Goal: Task Accomplishment & Management: Complete application form

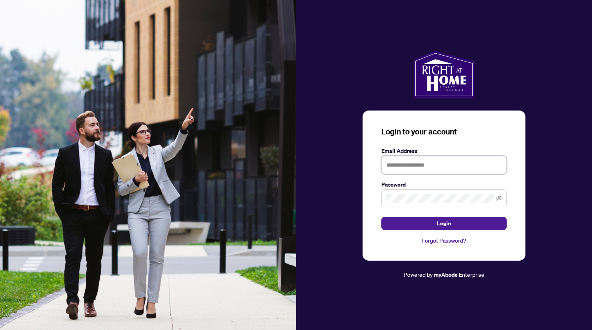
type input "**********"
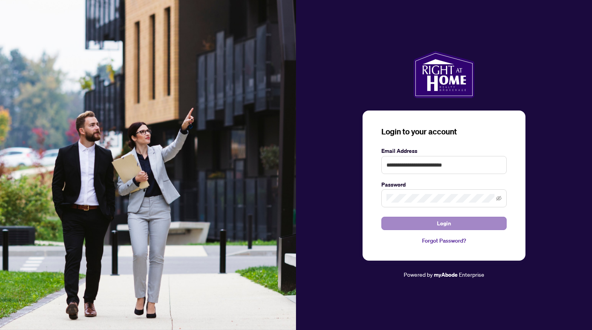
click at [423, 221] on button "Login" at bounding box center [444, 223] width 125 height 13
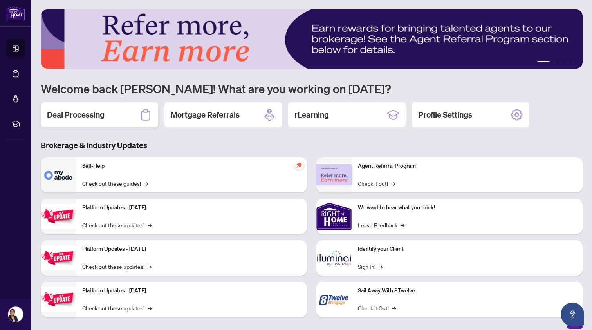
click at [80, 113] on h2 "Deal Processing" at bounding box center [76, 114] width 58 height 11
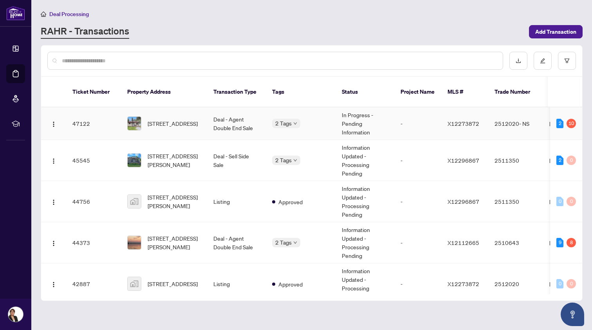
click at [151, 119] on span "[STREET_ADDRESS]" at bounding box center [173, 123] width 50 height 9
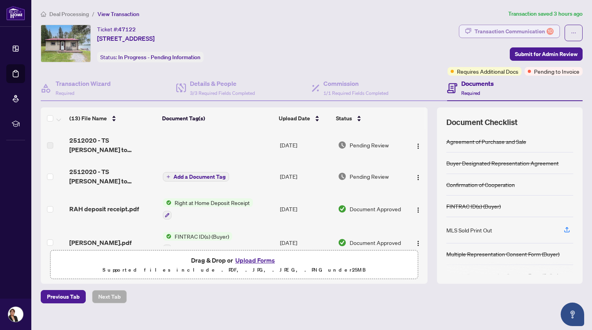
click at [483, 30] on div "Transaction Communication 10" at bounding box center [514, 31] width 79 height 13
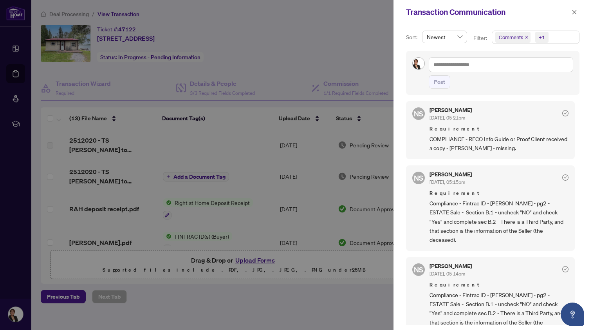
scroll to position [628, 0]
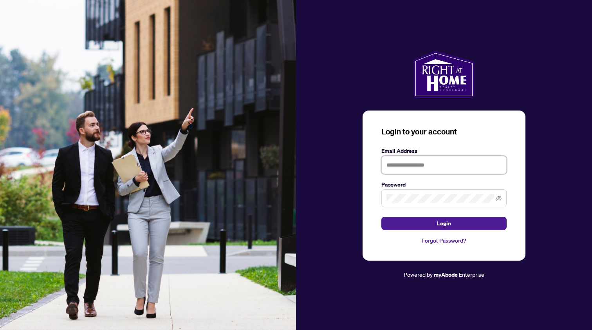
type input "**********"
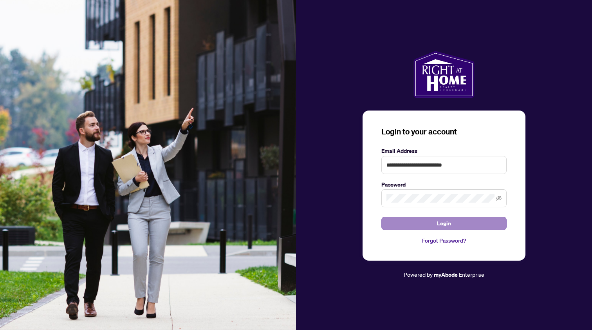
click at [410, 224] on button "Login" at bounding box center [444, 223] width 125 height 13
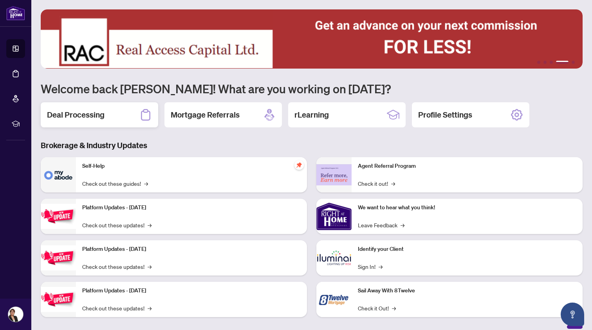
click at [92, 111] on h2 "Deal Processing" at bounding box center [76, 114] width 58 height 11
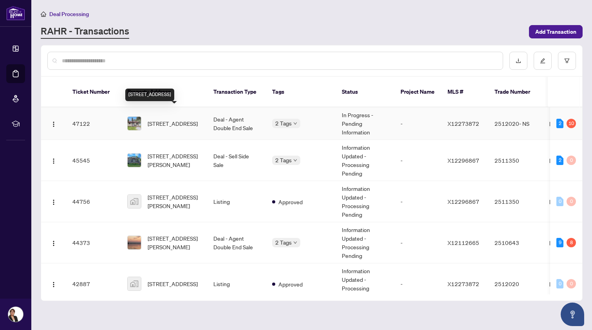
click at [172, 119] on span "[STREET_ADDRESS]" at bounding box center [173, 123] width 50 height 9
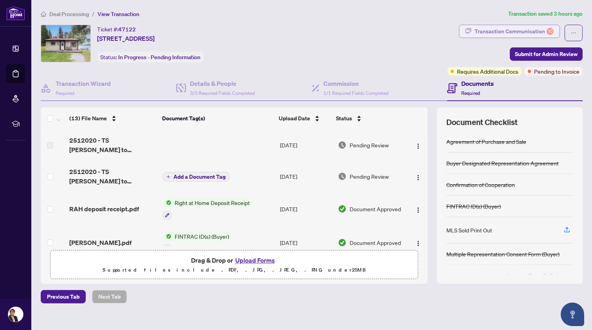
click at [521, 29] on div "Transaction Communication 10" at bounding box center [514, 31] width 79 height 13
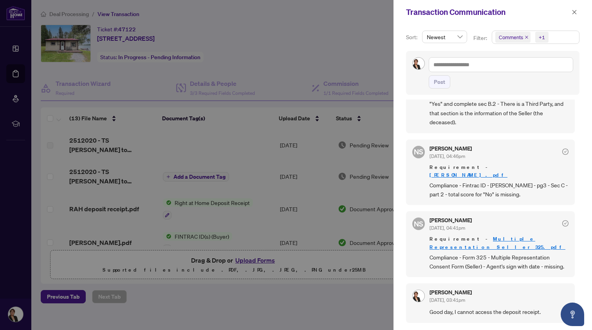
scroll to position [827, 0]
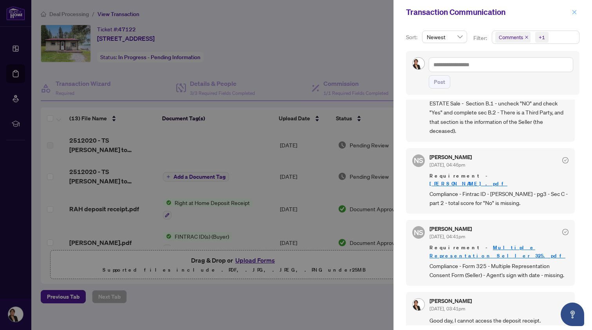
click at [575, 10] on icon "close" at bounding box center [574, 11] width 5 height 5
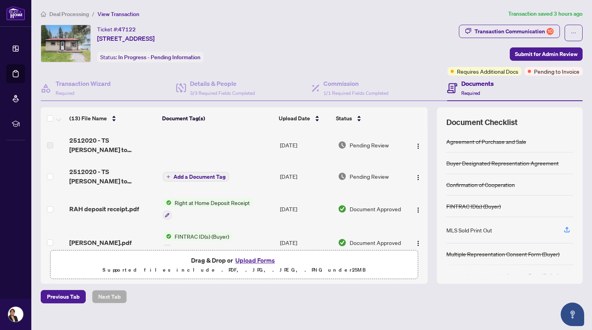
scroll to position [0, 0]
click at [493, 29] on div "Transaction Communication 10" at bounding box center [514, 31] width 79 height 13
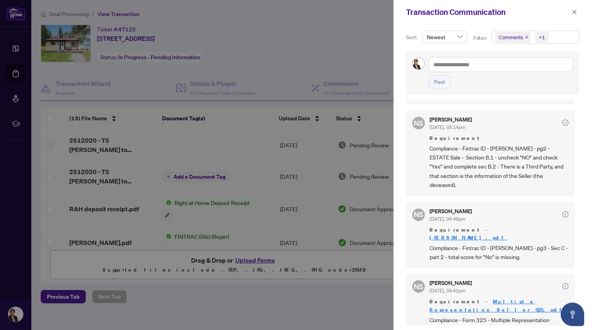
scroll to position [771, 0]
click at [574, 13] on icon "close" at bounding box center [575, 12] width 4 height 4
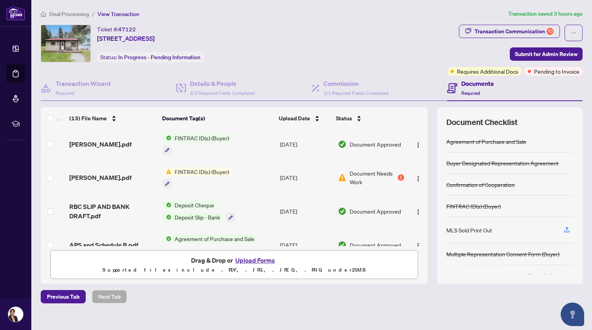
scroll to position [104, 0]
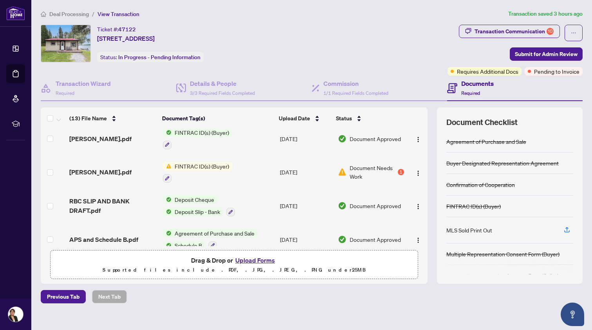
click at [245, 260] on button "Upload Forms" at bounding box center [255, 260] width 44 height 10
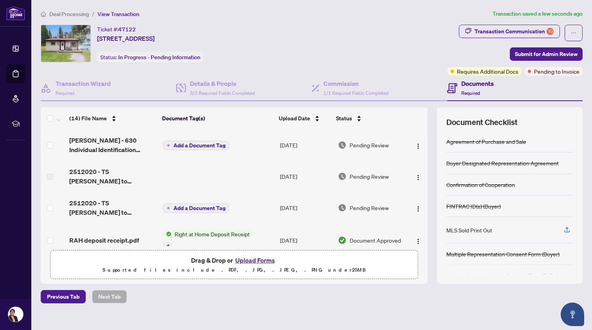
scroll to position [0, 0]
click at [194, 143] on span "Add a Document Tag" at bounding box center [200, 145] width 52 height 5
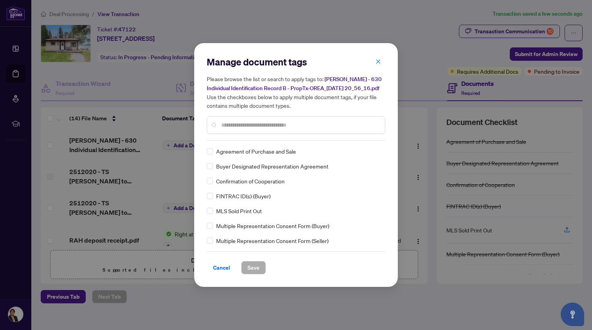
click at [226, 128] on input "text" at bounding box center [300, 125] width 158 height 9
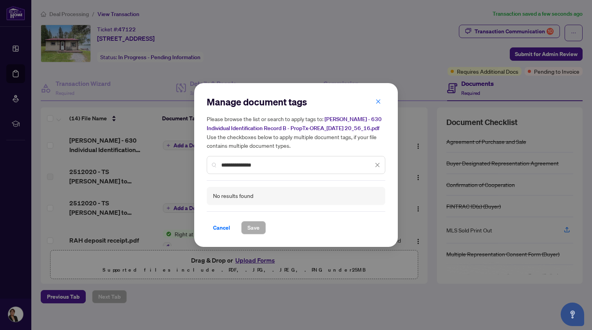
drag, startPoint x: 263, startPoint y: 171, endPoint x: 219, endPoint y: 170, distance: 44.3
click at [219, 170] on div "**********" at bounding box center [296, 165] width 179 height 18
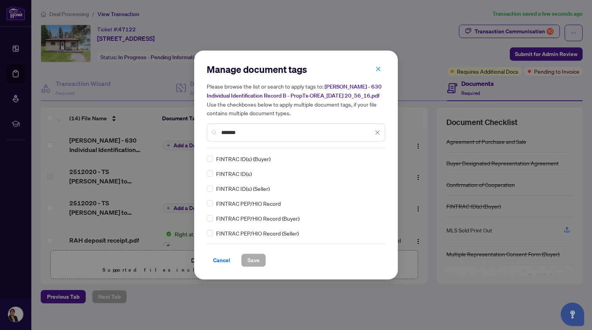
type input "*******"
click at [253, 261] on span "Save" at bounding box center [254, 260] width 12 height 13
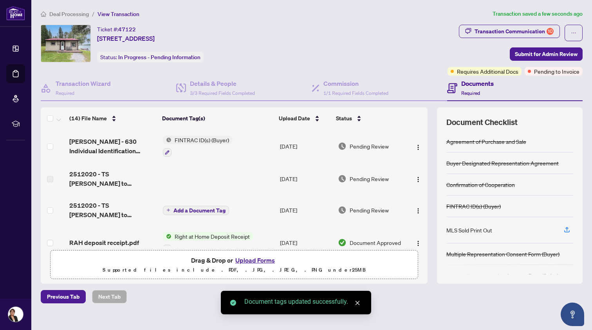
click at [253, 261] on button "Upload Forms" at bounding box center [255, 260] width 44 height 10
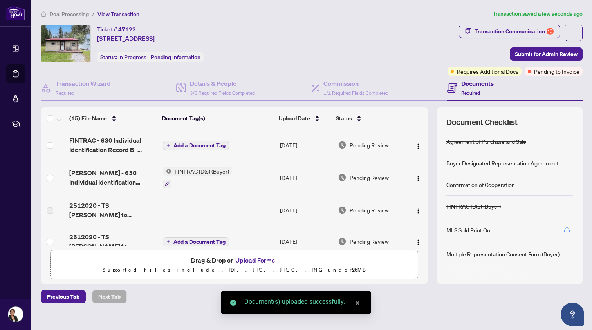
click at [184, 143] on span "Add a Document Tag" at bounding box center [200, 145] width 52 height 5
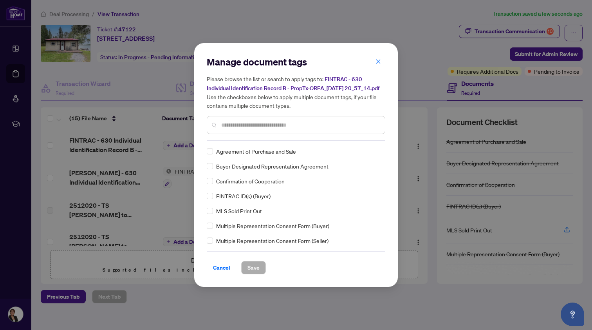
click at [229, 129] on input "text" at bounding box center [300, 125] width 158 height 9
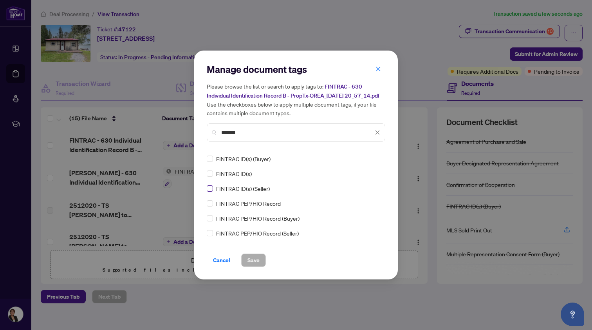
type input "*******"
click at [254, 263] on span "Save" at bounding box center [254, 260] width 12 height 13
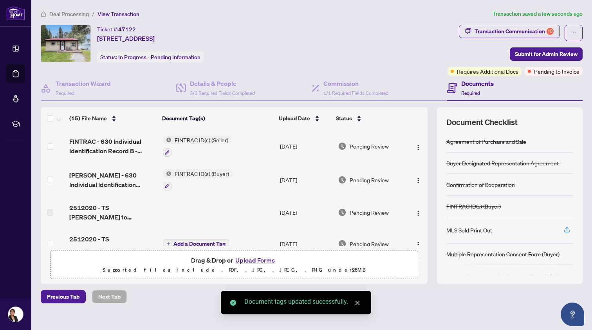
click at [258, 260] on button "Upload Forms" at bounding box center [255, 260] width 44 height 10
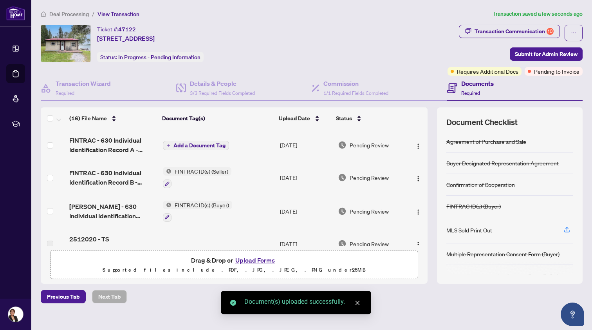
click at [199, 143] on span "Add a Document Tag" at bounding box center [200, 145] width 52 height 5
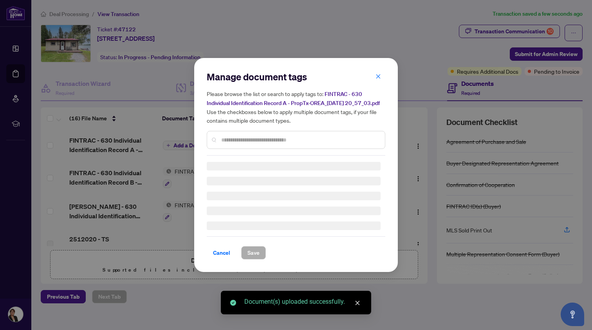
click at [199, 143] on div "Manage document tags Please browse the list or search to apply tags to: FINTRAC…" at bounding box center [296, 165] width 204 height 214
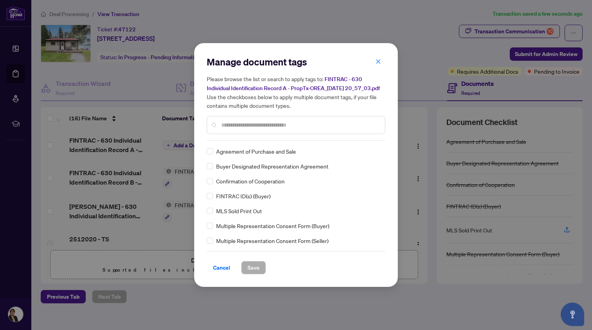
click at [230, 129] on input "text" at bounding box center [300, 125] width 158 height 9
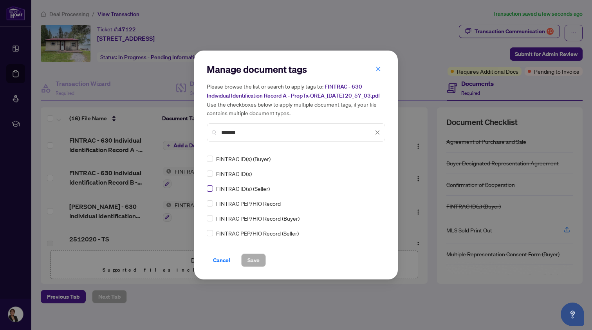
type input "*******"
click at [253, 264] on span "Save" at bounding box center [254, 260] width 12 height 13
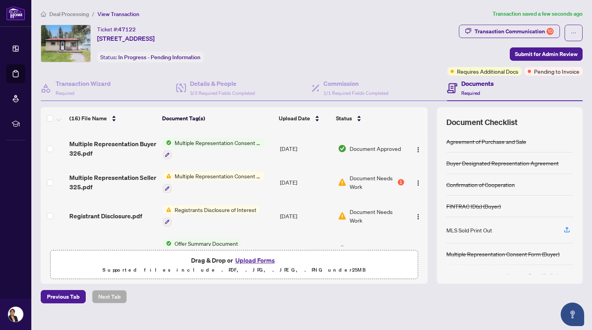
scroll to position [385, 0]
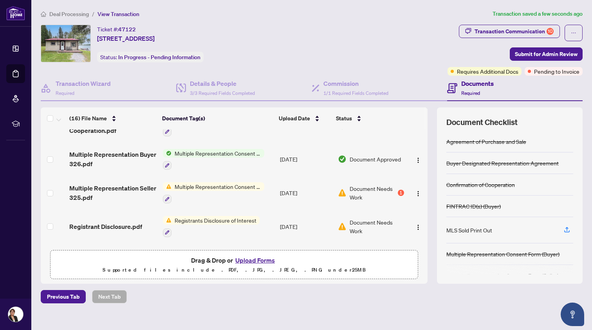
click at [255, 259] on button "Upload Forms" at bounding box center [255, 260] width 44 height 10
click at [246, 259] on button "Upload Forms" at bounding box center [255, 260] width 44 height 10
click at [248, 259] on button "Upload Forms" at bounding box center [255, 260] width 44 height 10
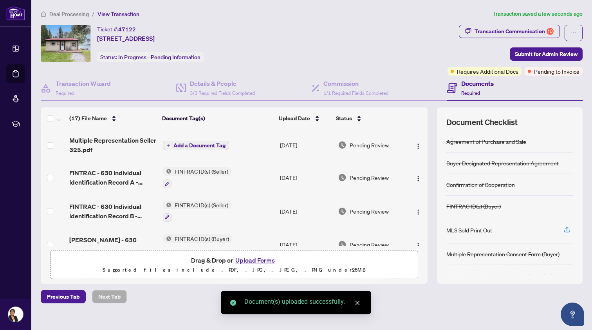
scroll to position [0, 0]
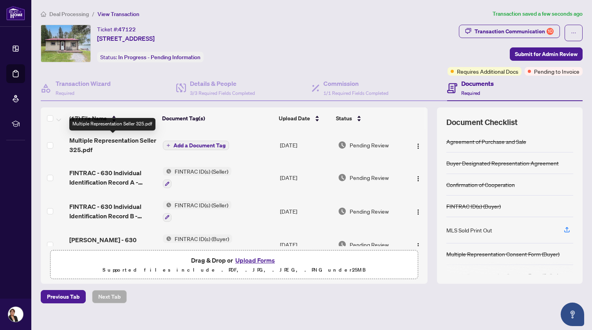
click at [104, 140] on span "Multiple Representation Seller 325.pdf" at bounding box center [112, 145] width 87 height 19
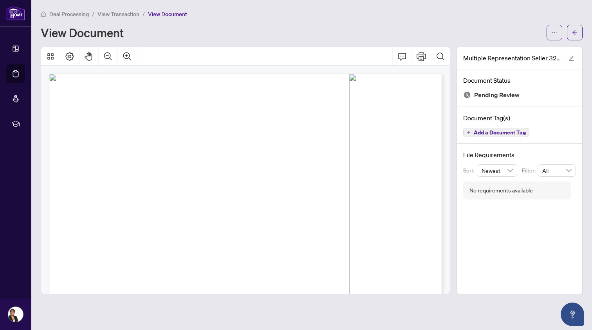
click at [117, 13] on span "View Transaction" at bounding box center [119, 14] width 42 height 7
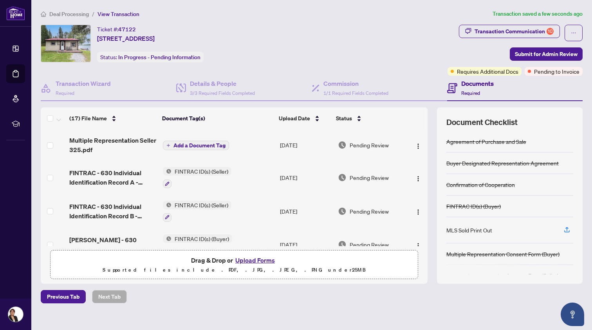
click at [190, 143] on span "Add a Document Tag" at bounding box center [200, 145] width 52 height 5
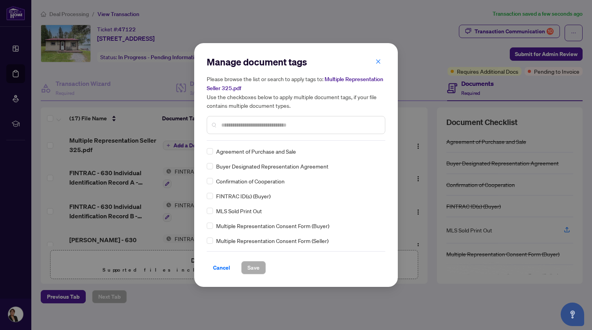
click at [222, 124] on input "text" at bounding box center [300, 125] width 158 height 9
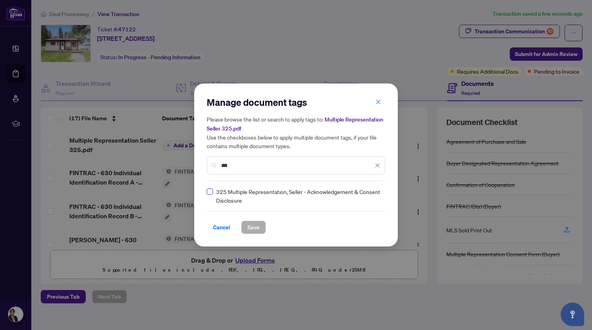
type input "***"
click at [249, 226] on span "Save" at bounding box center [254, 227] width 12 height 13
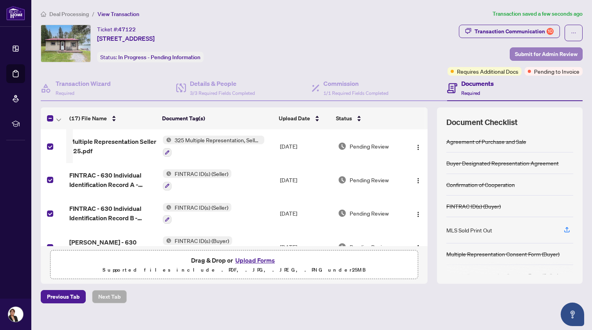
click at [534, 51] on span "Submit for Admin Review" at bounding box center [546, 54] width 63 height 13
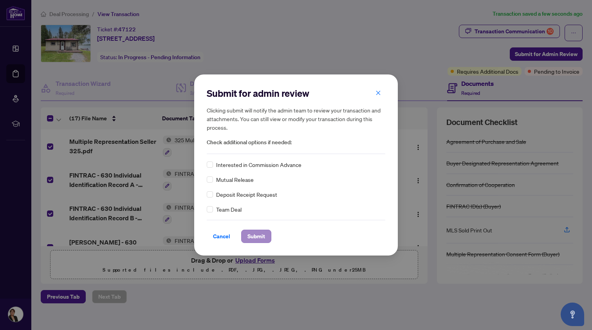
click at [255, 235] on span "Submit" at bounding box center [257, 236] width 18 height 13
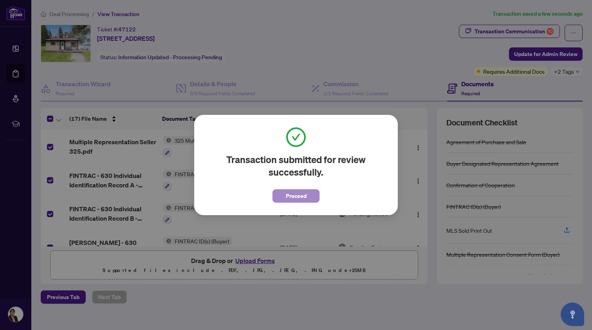
click at [296, 194] on span "Proceed" at bounding box center [296, 196] width 21 height 13
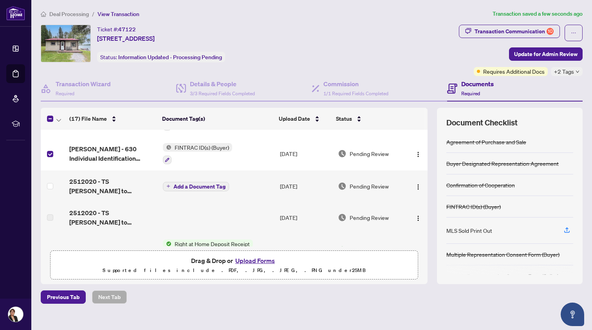
scroll to position [96, 0]
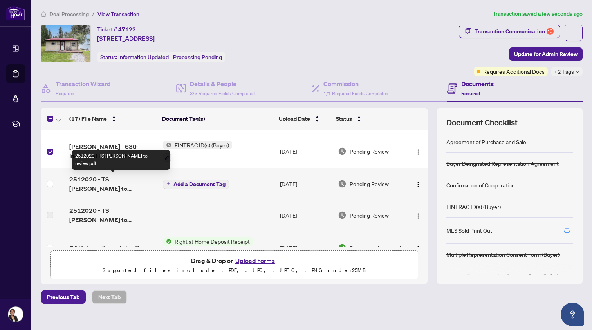
click at [129, 176] on span "2512020 - TS [PERSON_NAME] to review.pdf" at bounding box center [112, 183] width 87 height 19
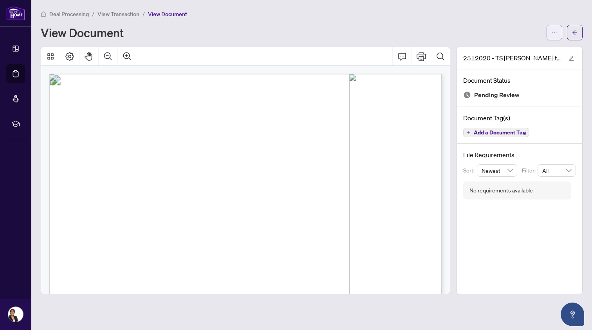
click at [552, 31] on button "button" at bounding box center [555, 33] width 16 height 16
click at [498, 48] on span "Download" at bounding box center [527, 49] width 60 height 9
click at [79, 14] on span "Deal Processing" at bounding box center [69, 14] width 40 height 7
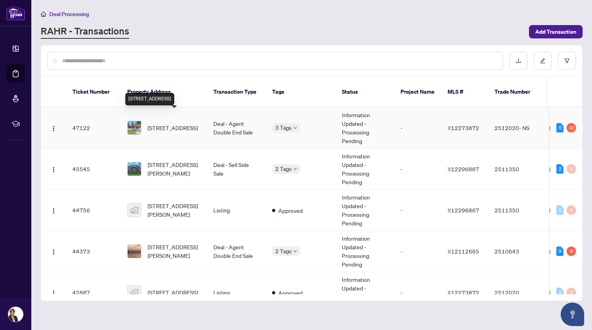
click at [162, 123] on span "[STREET_ADDRESS]" at bounding box center [173, 127] width 50 height 9
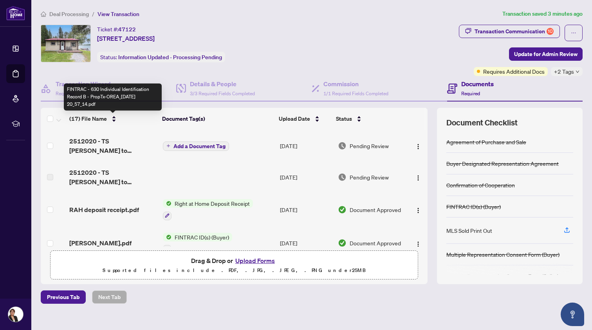
scroll to position [143, 0]
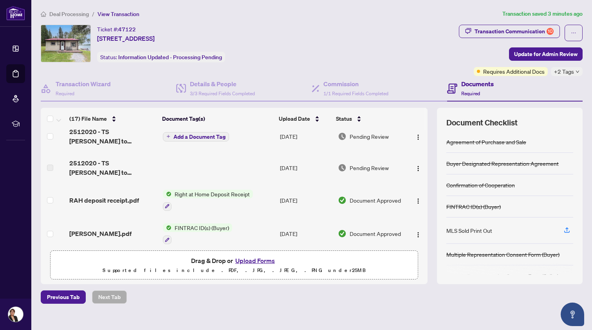
click at [248, 260] on button "Upload Forms" at bounding box center [255, 260] width 44 height 10
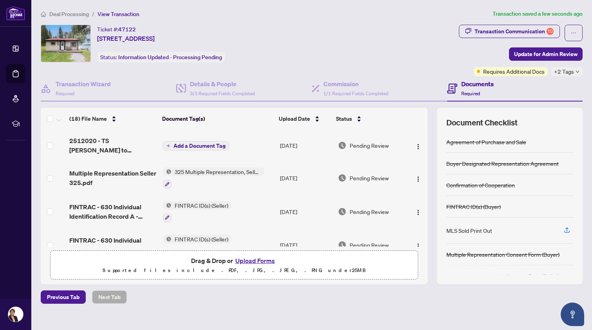
scroll to position [0, 0]
click at [197, 144] on span "Add a Document Tag" at bounding box center [200, 145] width 52 height 5
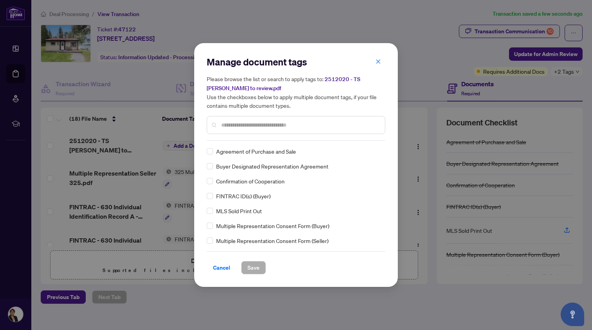
click at [229, 125] on input "text" at bounding box center [300, 125] width 158 height 9
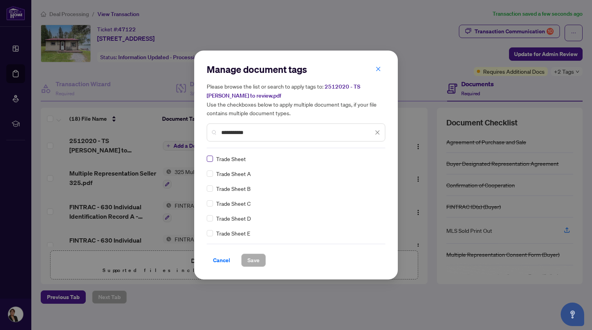
type input "**********"
click at [250, 257] on span "Save" at bounding box center [254, 260] width 12 height 13
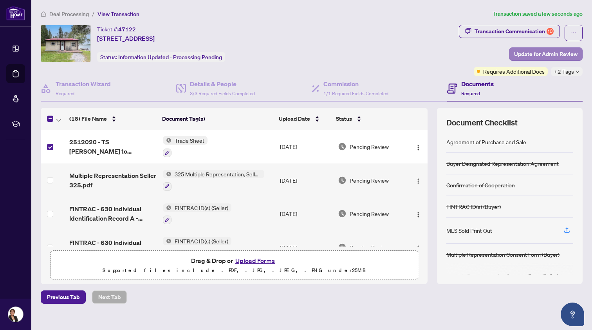
click at [537, 50] on span "Update for Admin Review" at bounding box center [545, 54] width 63 height 13
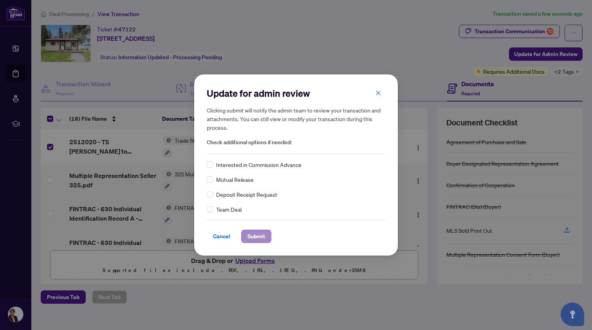
click at [252, 234] on span "Submit" at bounding box center [257, 236] width 18 height 13
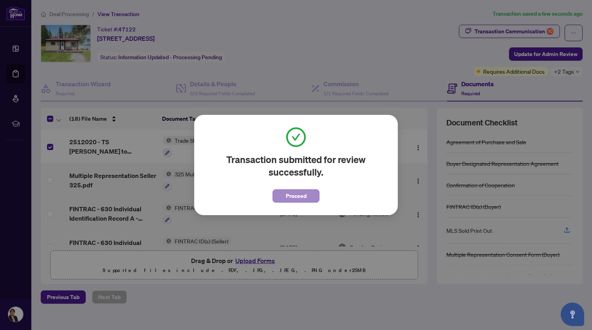
click at [293, 192] on span "Proceed" at bounding box center [296, 196] width 21 height 13
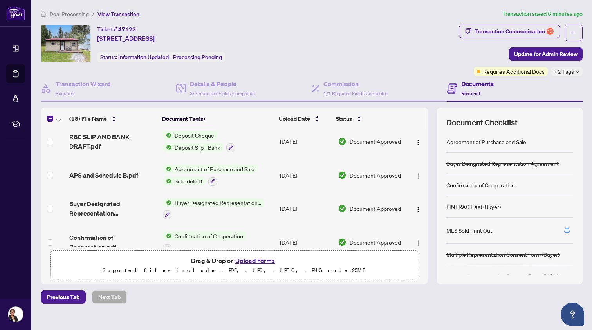
scroll to position [335, 0]
click at [111, 173] on span "APS and Schedule B.pdf" at bounding box center [103, 175] width 69 height 9
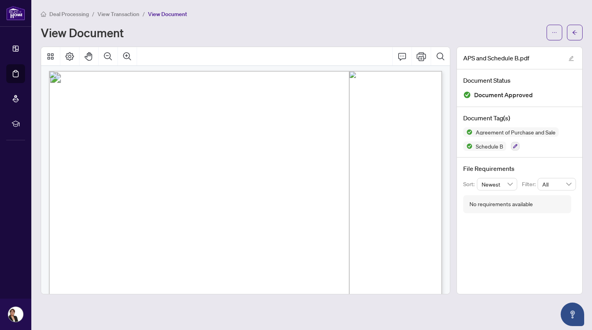
scroll to position [2274, 0]
click at [71, 12] on span "Deal Processing" at bounding box center [69, 14] width 40 height 7
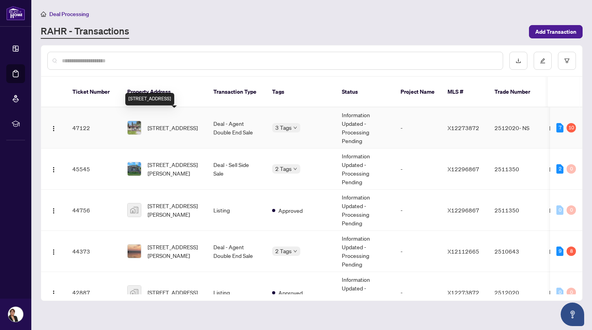
click at [164, 123] on span "[STREET_ADDRESS]" at bounding box center [173, 127] width 50 height 9
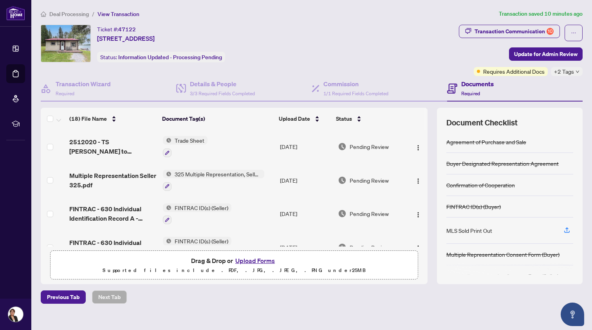
click at [254, 261] on button "Upload Forms" at bounding box center [255, 260] width 44 height 10
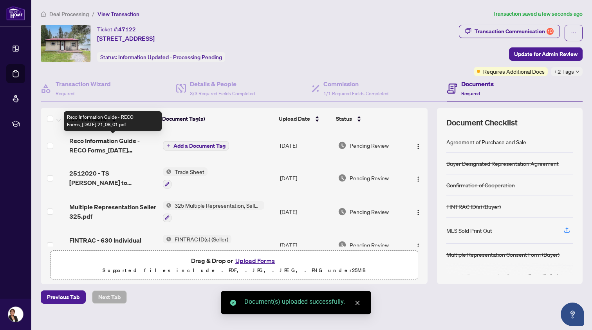
click at [107, 143] on span "Reco Information Guide - RECO Forms_[DATE] 21_08_01.pdf" at bounding box center [112, 145] width 87 height 19
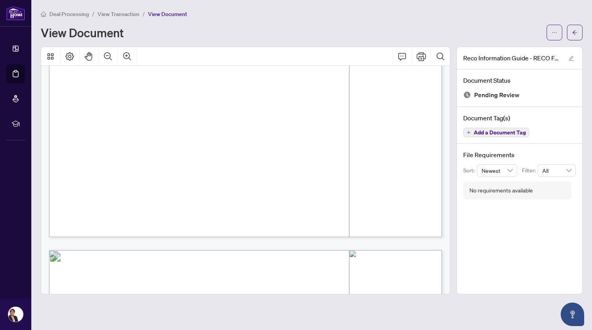
scroll to position [6070, 0]
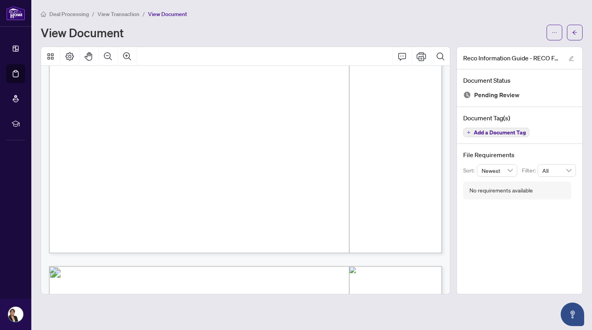
click at [68, 14] on span "Deal Processing" at bounding box center [69, 14] width 40 height 7
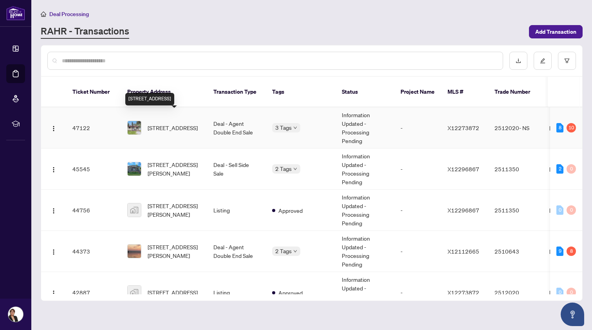
click at [179, 123] on span "[STREET_ADDRESS]" at bounding box center [173, 127] width 50 height 9
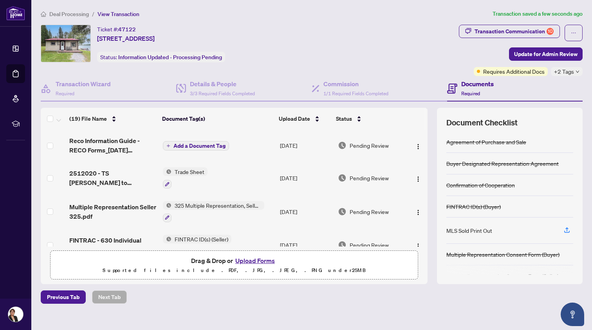
click at [196, 144] on span "Add a Document Tag" at bounding box center [200, 145] width 52 height 5
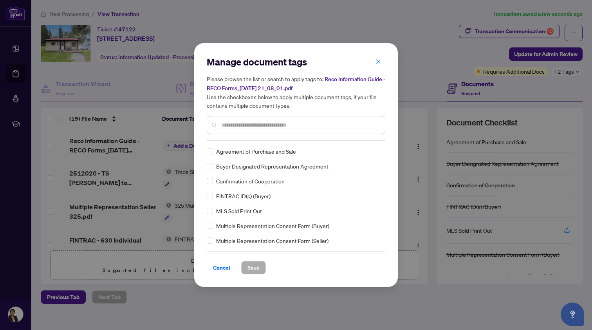
click at [227, 127] on input "text" at bounding box center [300, 125] width 158 height 9
type input "****"
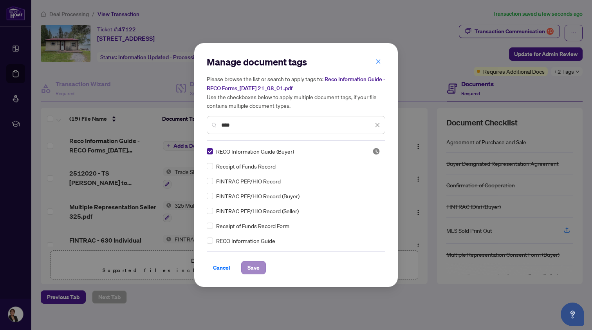
click at [253, 267] on span "Save" at bounding box center [254, 267] width 12 height 13
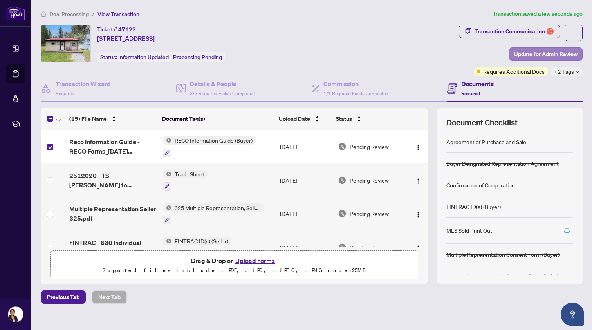
click at [530, 52] on span "Update for Admin Review" at bounding box center [545, 54] width 63 height 13
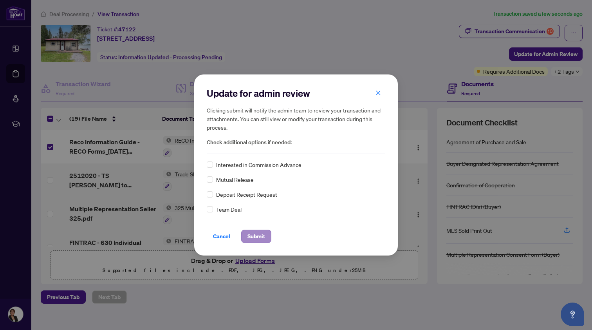
click at [255, 233] on span "Submit" at bounding box center [257, 236] width 18 height 13
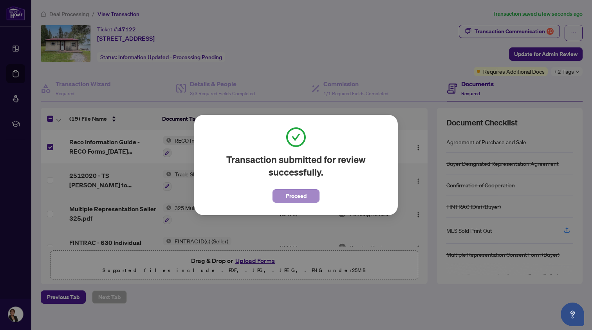
click at [295, 190] on span "Proceed" at bounding box center [296, 196] width 21 height 13
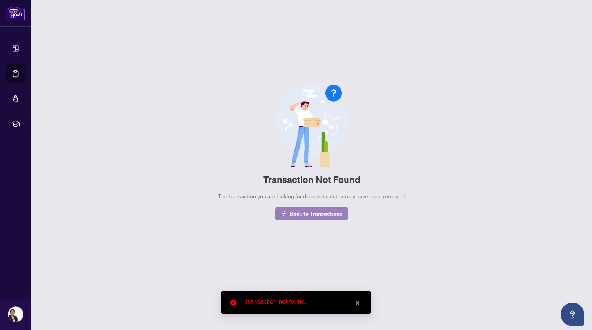
click at [291, 212] on span "Back to Transactions" at bounding box center [316, 213] width 53 height 13
